Goal: Ask a question: Seek information or help from site administrators or community

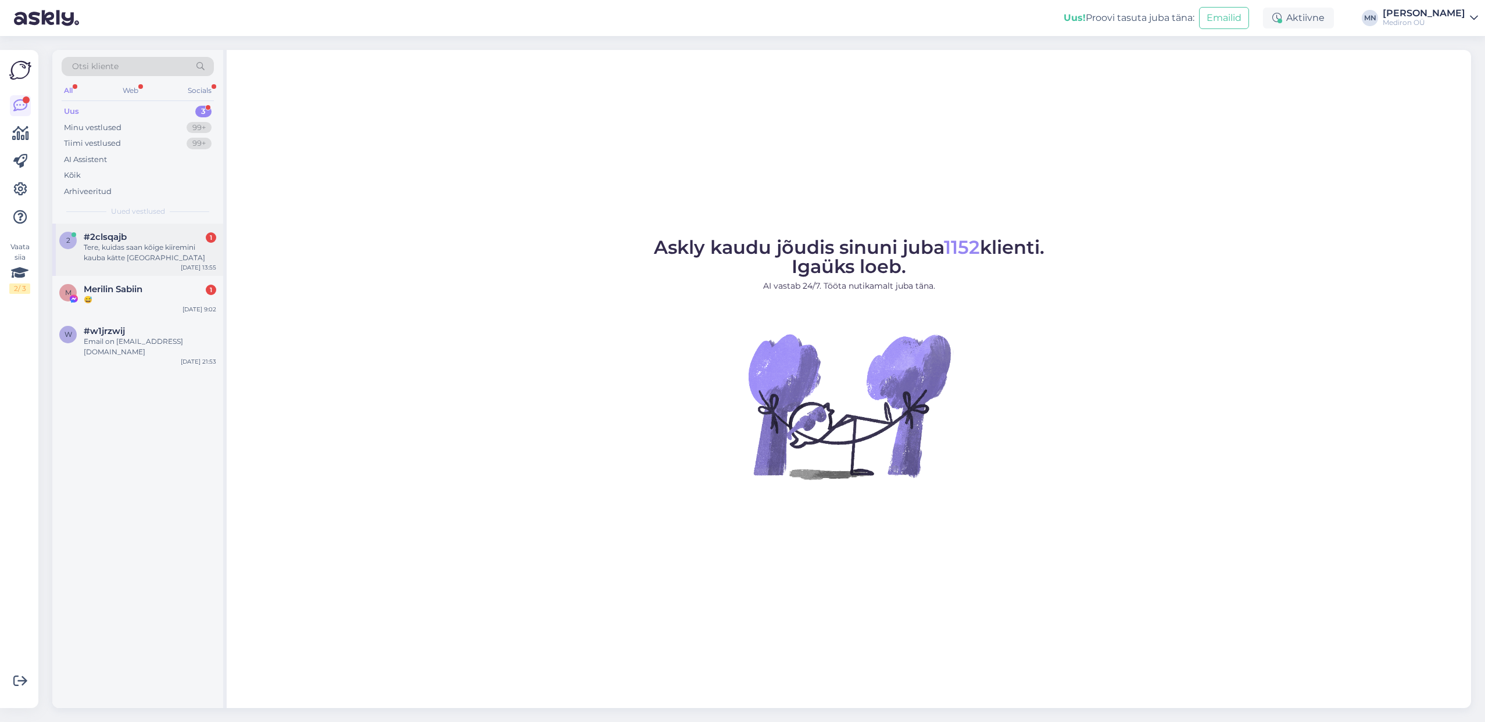
click at [177, 255] on div "Tere, kuidas saan kõige kiiremini kauba kätte [GEOGRAPHIC_DATA]" at bounding box center [150, 252] width 132 height 21
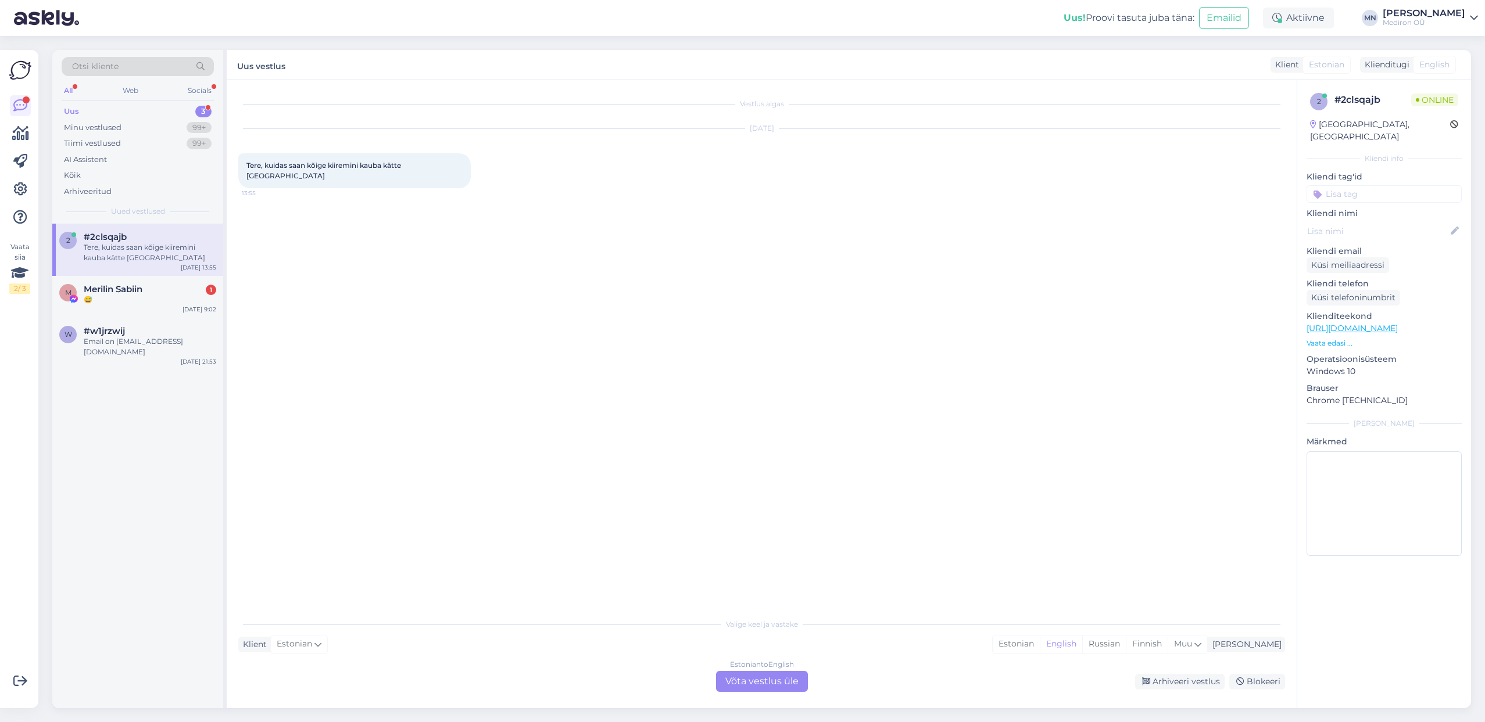
click at [779, 686] on div "Estonian to English Võta vestlus üle" at bounding box center [762, 681] width 92 height 21
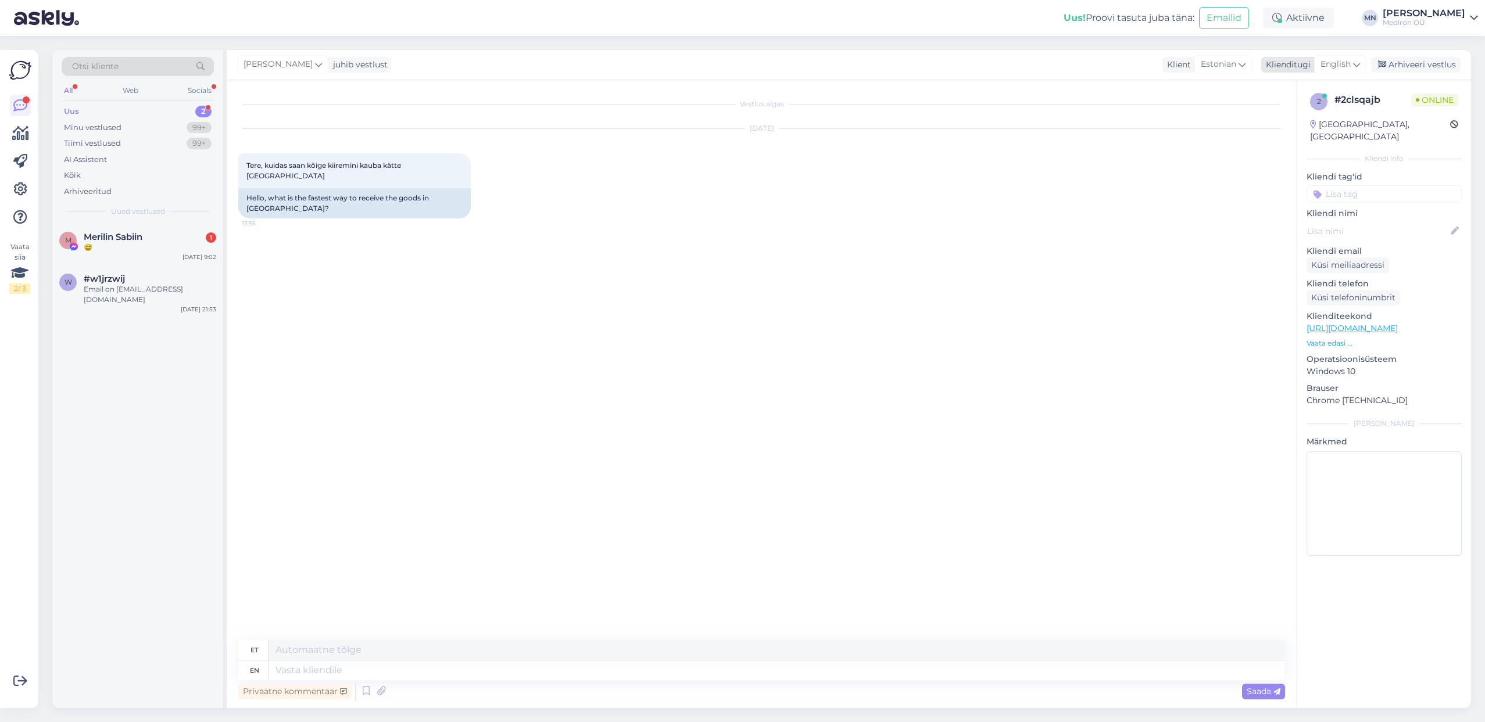
click at [1334, 62] on span "English" at bounding box center [1335, 64] width 30 height 13
click at [1331, 84] on input at bounding box center [1313, 90] width 109 height 18
type input "estonian"
click at [1329, 109] on link "Estonian" at bounding box center [1314, 116] width 128 height 19
click at [1336, 338] on p "Vaata edasi ..." at bounding box center [1383, 343] width 155 height 10
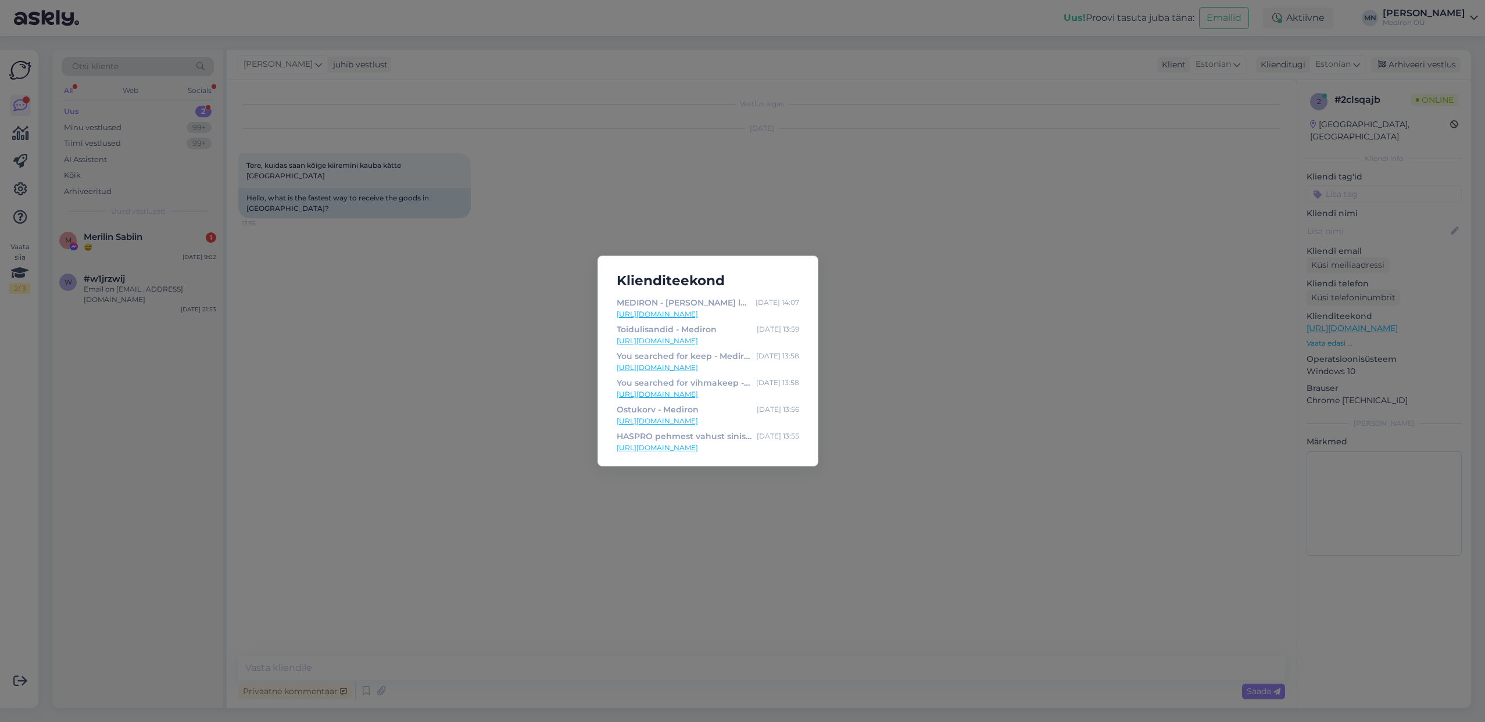
click at [894, 357] on div "Klienditeekond MEDIRON - [PERSON_NAME] looduslikke laste-, kodu- ja ilutooteid …" at bounding box center [742, 361] width 1485 height 722
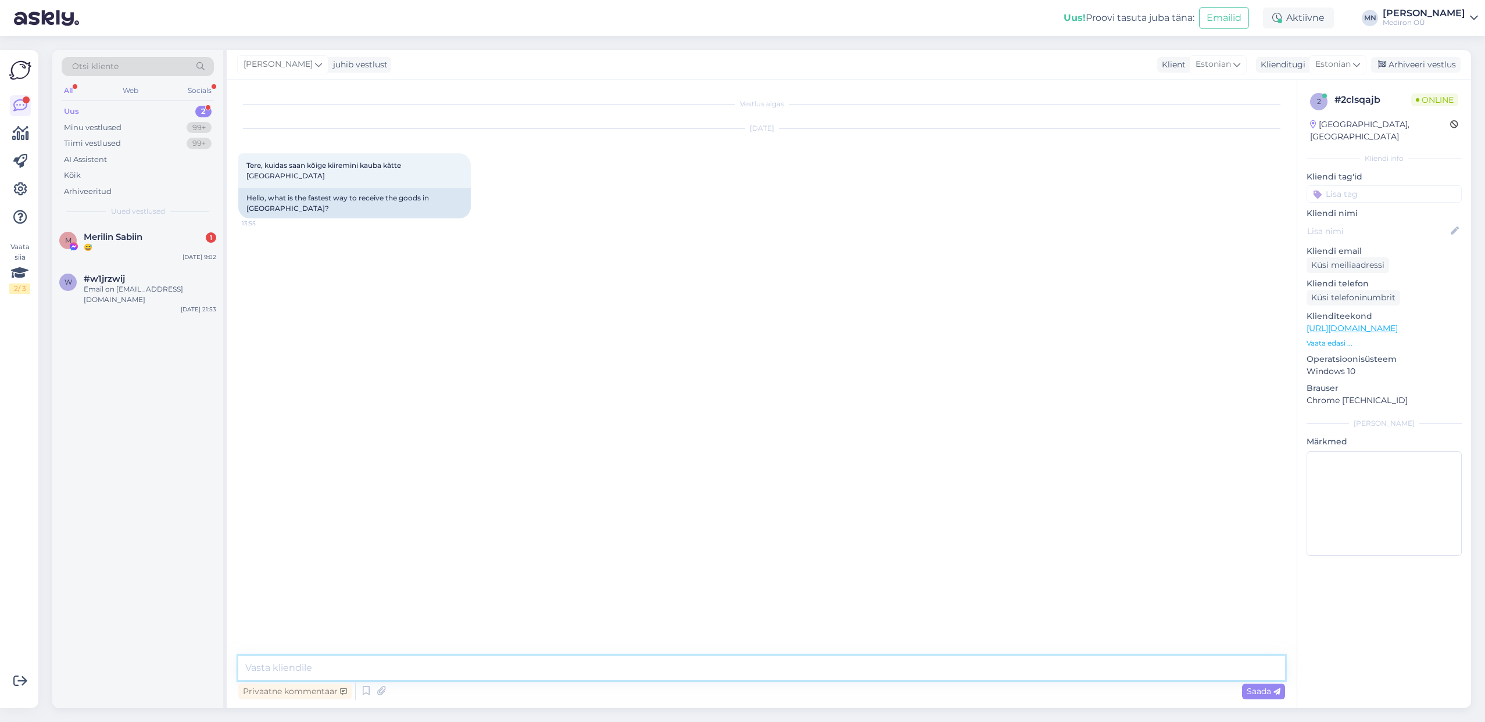
click at [698, 666] on textarea at bounding box center [761, 668] width 1047 height 24
drag, startPoint x: 642, startPoint y: 669, endPoint x: 285, endPoint y: 669, distance: 356.2
click at [285, 669] on textarea "Tere! Kõige kiiremini saab tellimuse [PERSON_NAME] tellimusele meie lattu järel…" at bounding box center [761, 668] width 1047 height 24
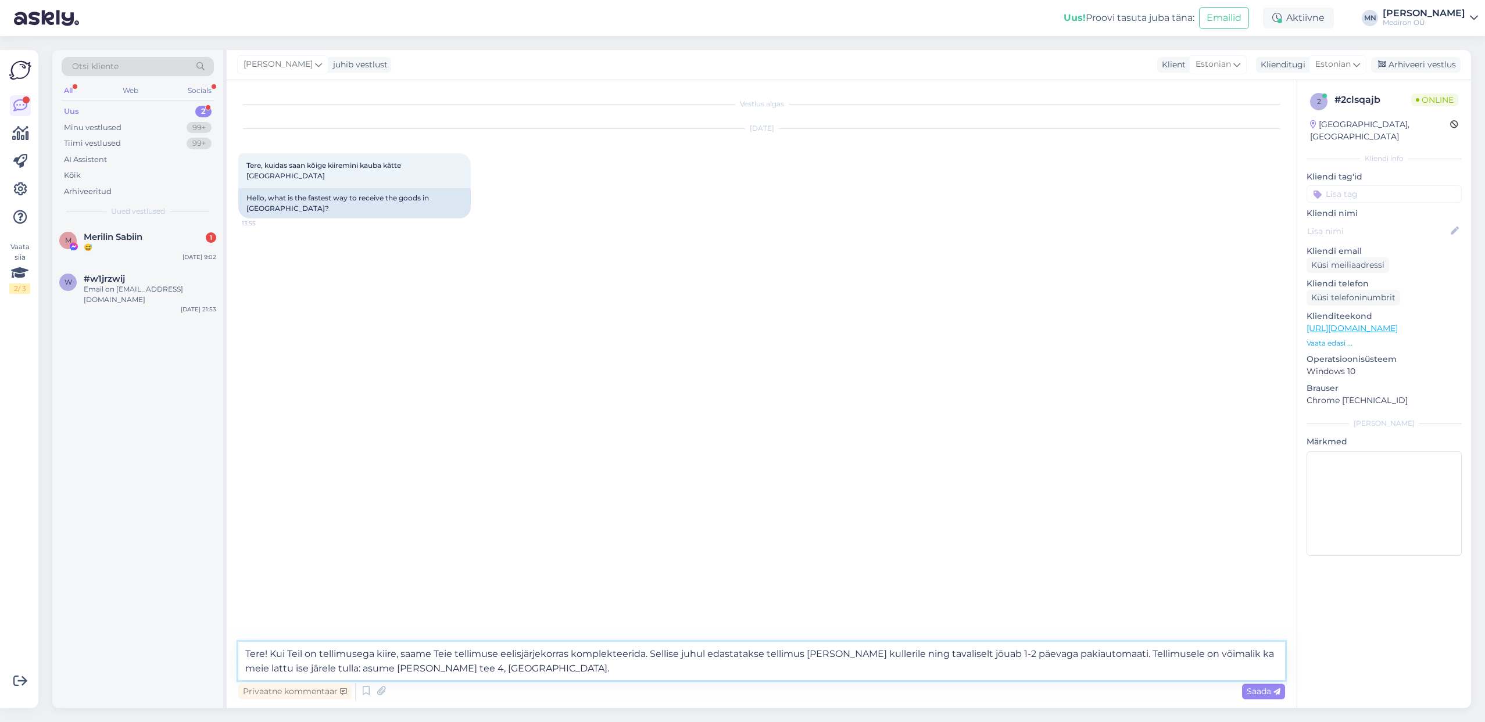
type textarea "Tere! Kui Teil on tellimusega kiire, saame Teie tellimuse eelisjärjekorras komp…"
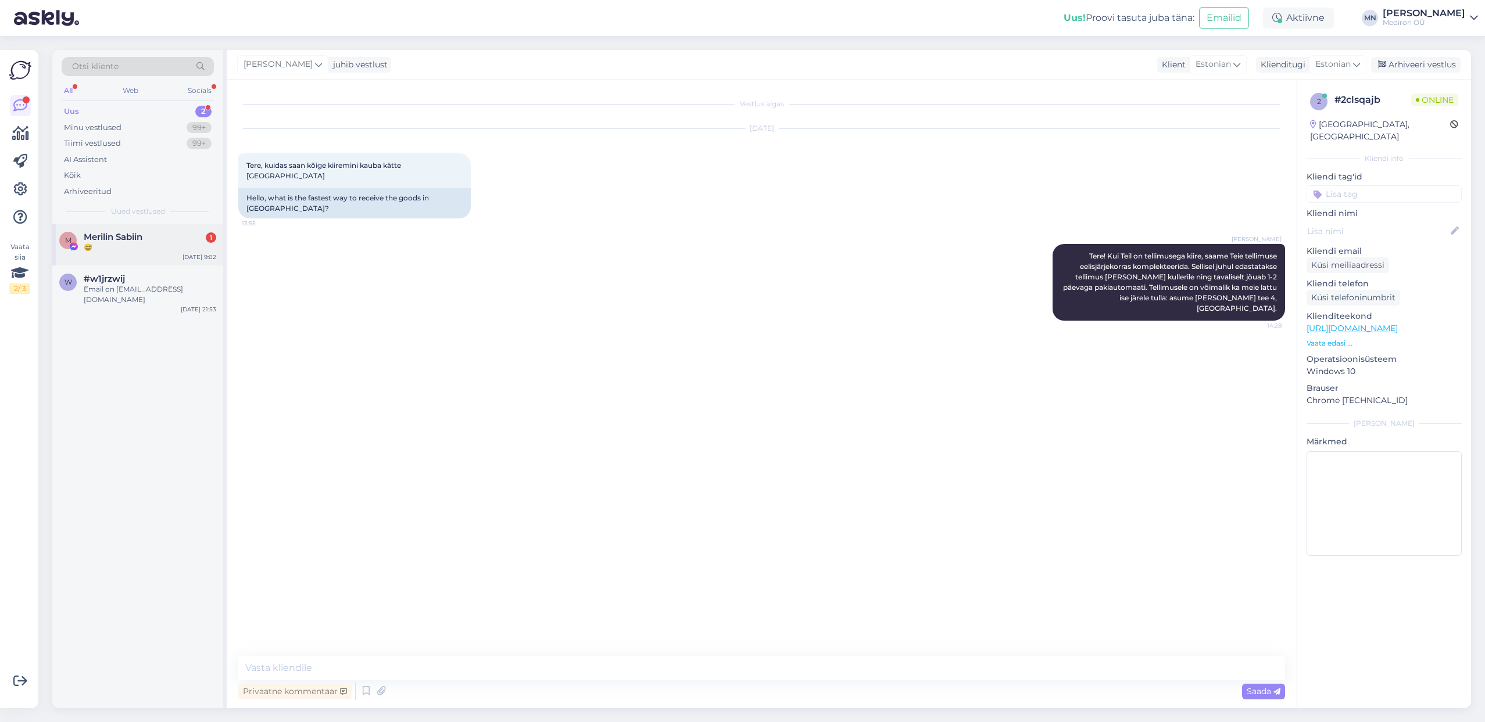
click at [134, 235] on span "Merilin Sabiin" at bounding box center [113, 237] width 59 height 10
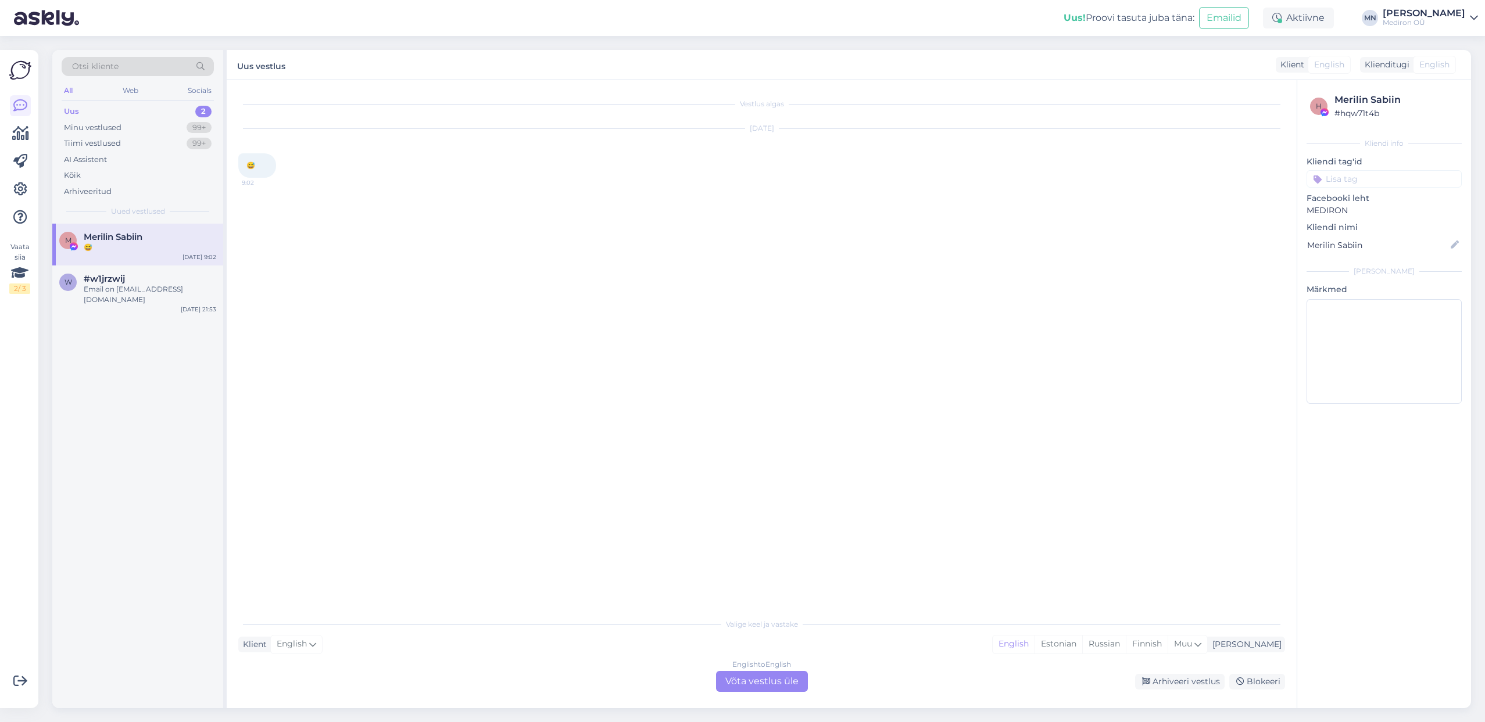
click at [797, 682] on div "English to English Võta vestlus üle" at bounding box center [762, 681] width 92 height 21
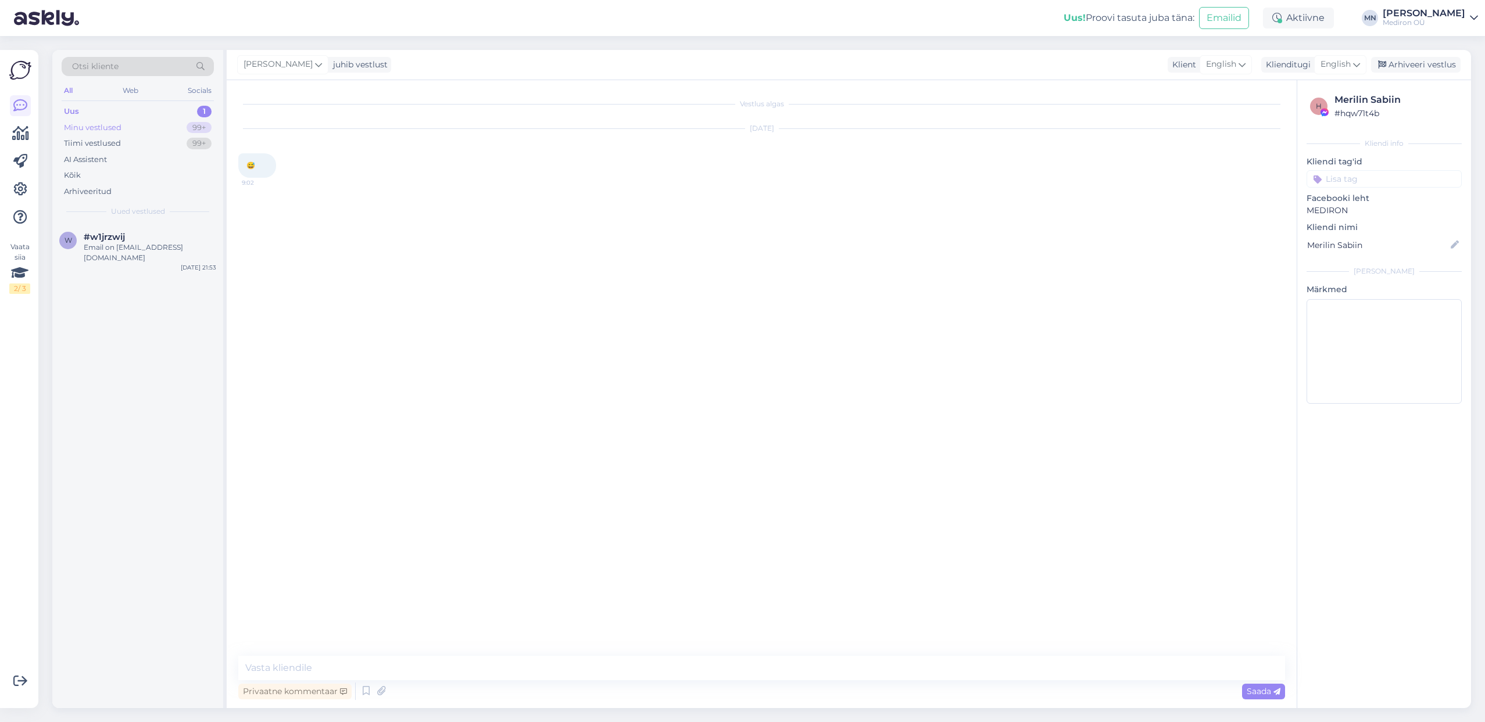
click at [144, 128] on div "Minu vestlused 99+" at bounding box center [138, 128] width 152 height 16
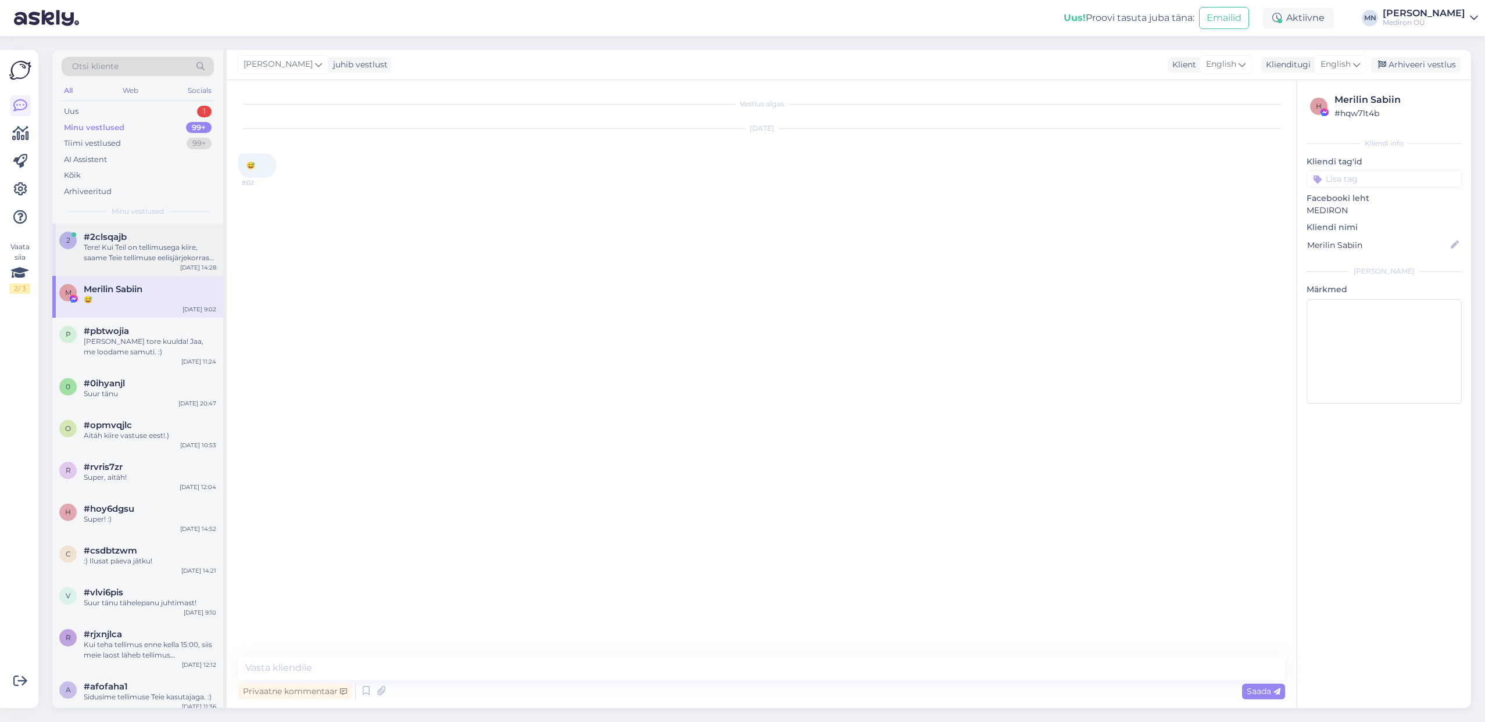
click at [161, 251] on div "Tere! Kui Teil on tellimusega kiire, saame Teie tellimuse eelisjärjekorras komp…" at bounding box center [150, 252] width 132 height 21
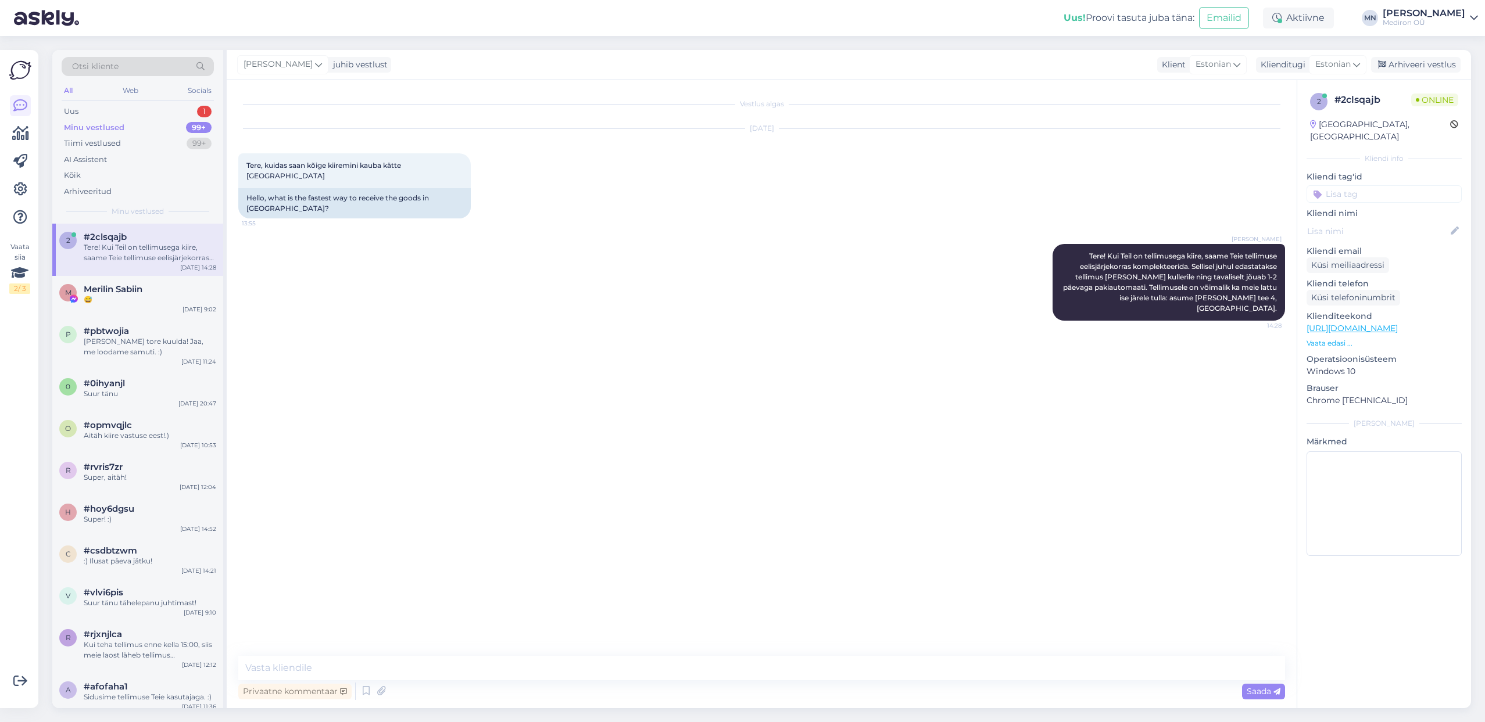
click at [809, 399] on div "Vestlus algas [DATE] Tere, kuidas saan kõige kiiremini kauba kätte [GEOGRAPHIC_…" at bounding box center [766, 369] width 1057 height 554
